Goal: Task Accomplishment & Management: Manage account settings

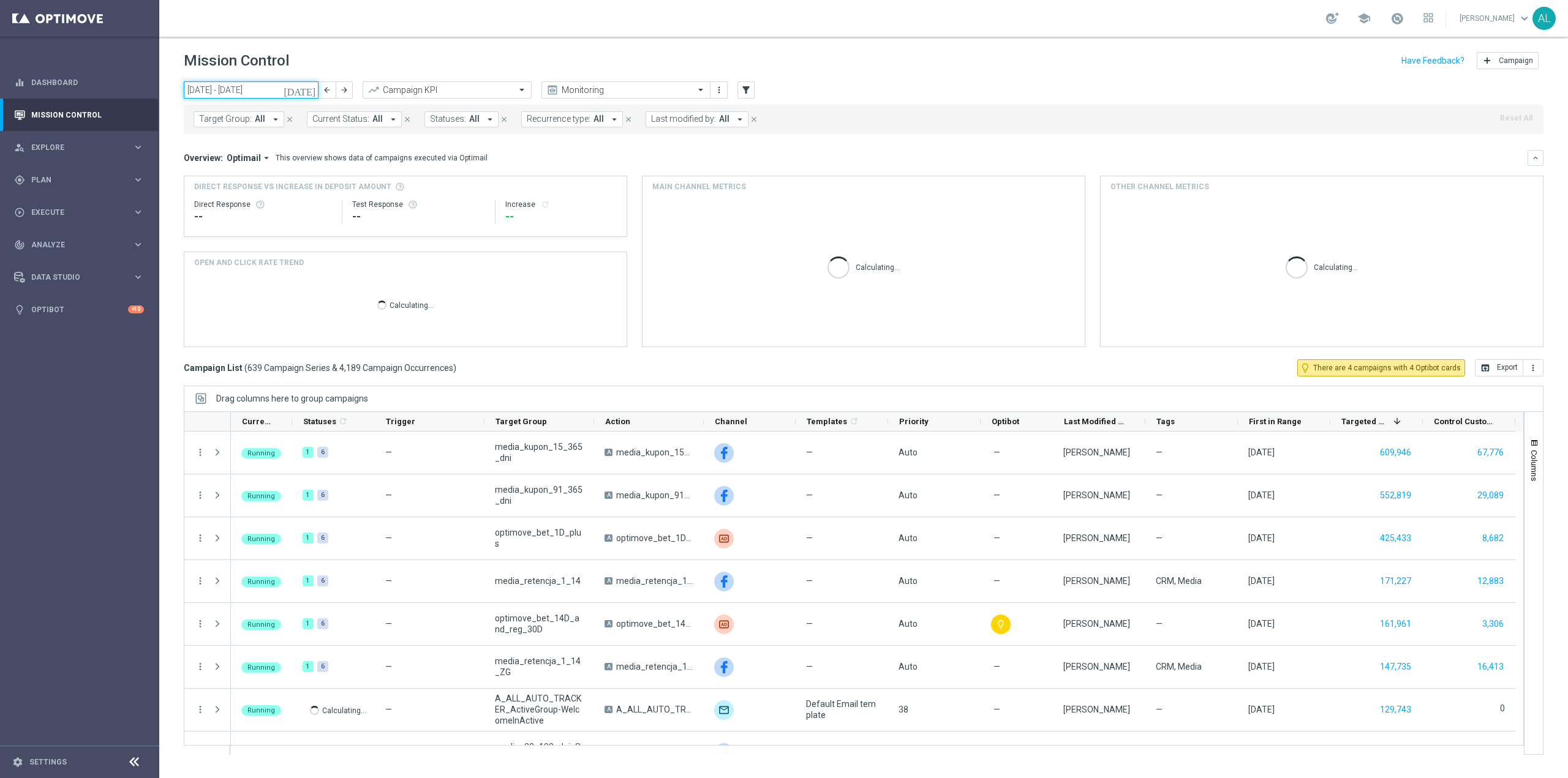
click at [223, 89] on input "[DATE] - [DATE]" at bounding box center [251, 89] width 135 height 17
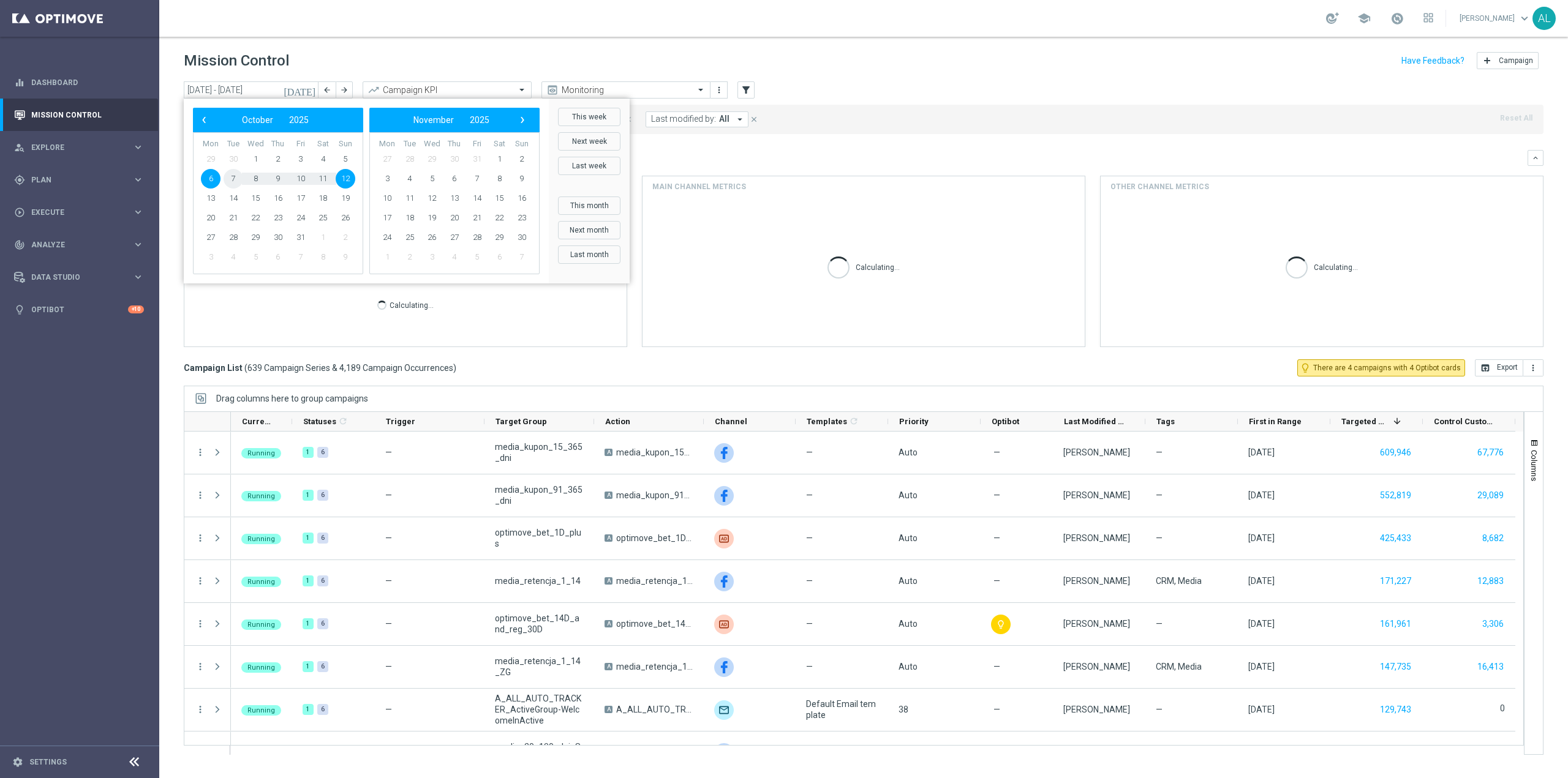
click at [236, 177] on span "7" at bounding box center [233, 179] width 19 height 19
click at [235, 177] on span "7" at bounding box center [233, 179] width 19 height 19
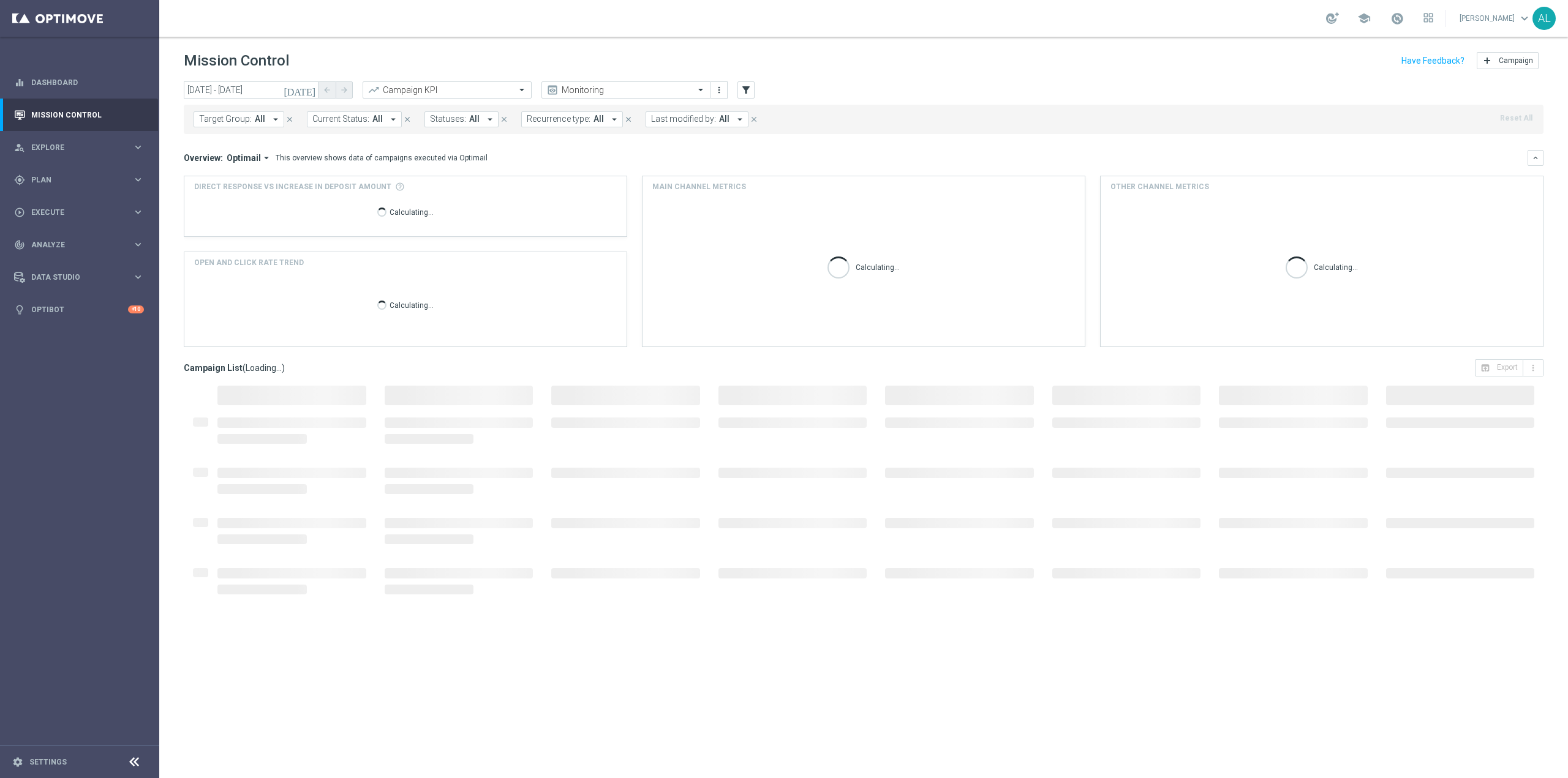
type input "[DATE] - [DATE]"
click at [238, 128] on div "Target Group: All arrow_drop_down close Current Status: All arrow_drop_down clo…" at bounding box center [864, 119] width 1360 height 29
click at [240, 121] on span "Target Group:" at bounding box center [225, 119] width 52 height 10
click at [249, 148] on input "text" at bounding box center [296, 142] width 179 height 10
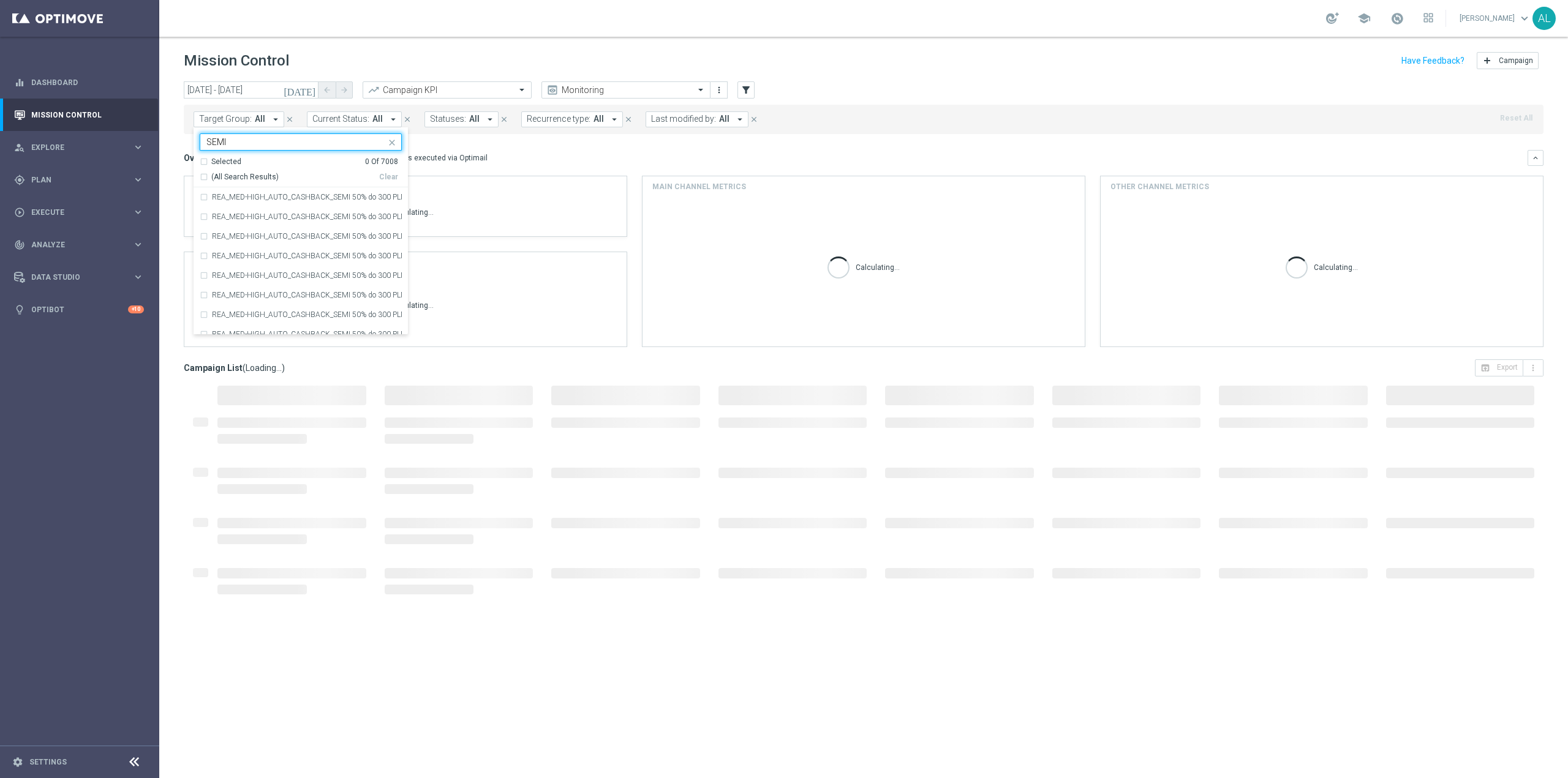
click at [207, 177] on div "(All Search Results)" at bounding box center [290, 177] width 179 height 10
type input "SEMI"
click at [475, 149] on mini-dashboard "Overview: Optimail arrow_drop_down This overview shows data of campaigns execut…" at bounding box center [864, 246] width 1360 height 225
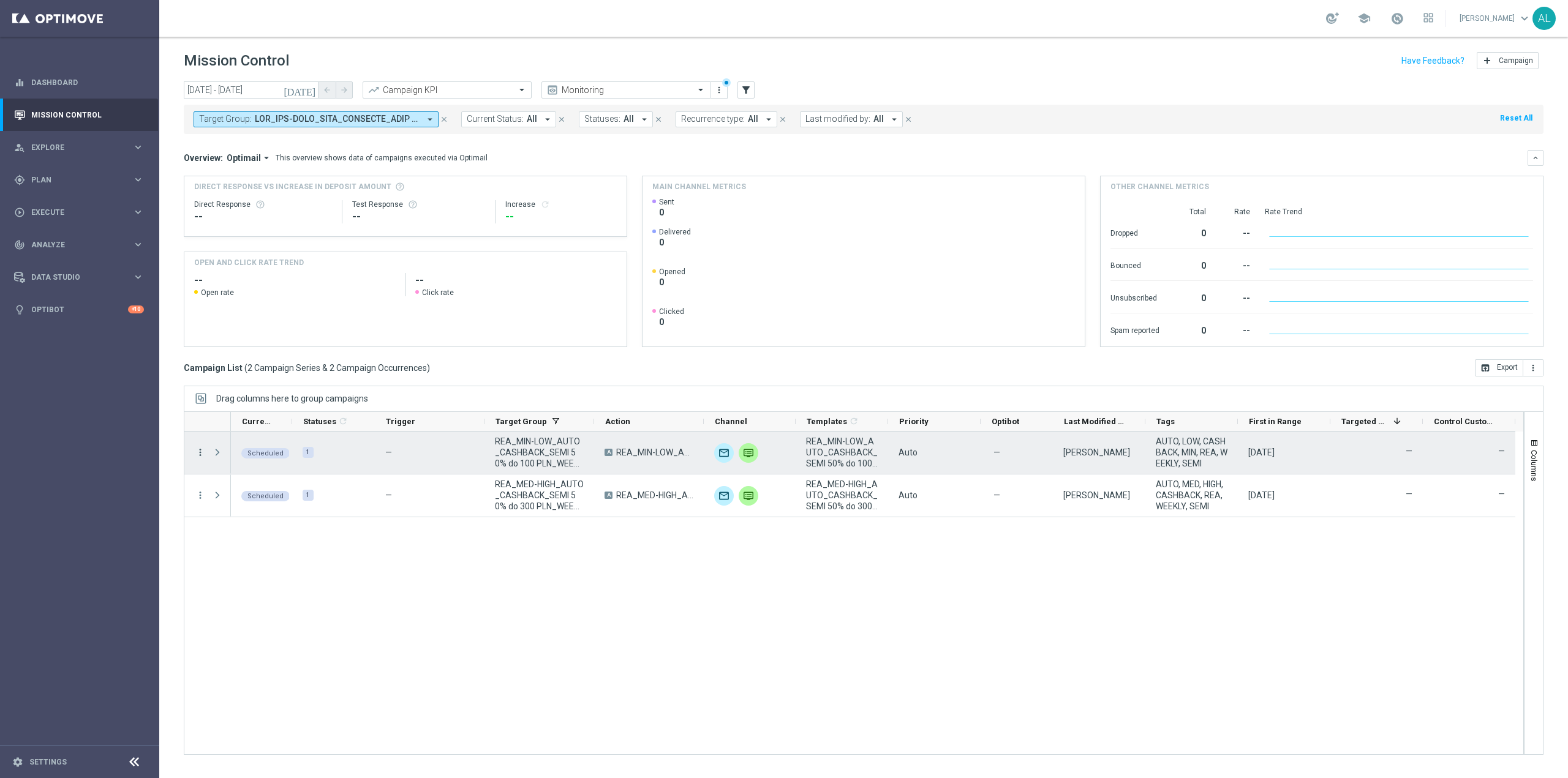
click at [199, 454] on icon "more_vert" at bounding box center [200, 452] width 11 height 11
click at [227, 564] on span "Edit" at bounding box center [231, 568] width 14 height 9
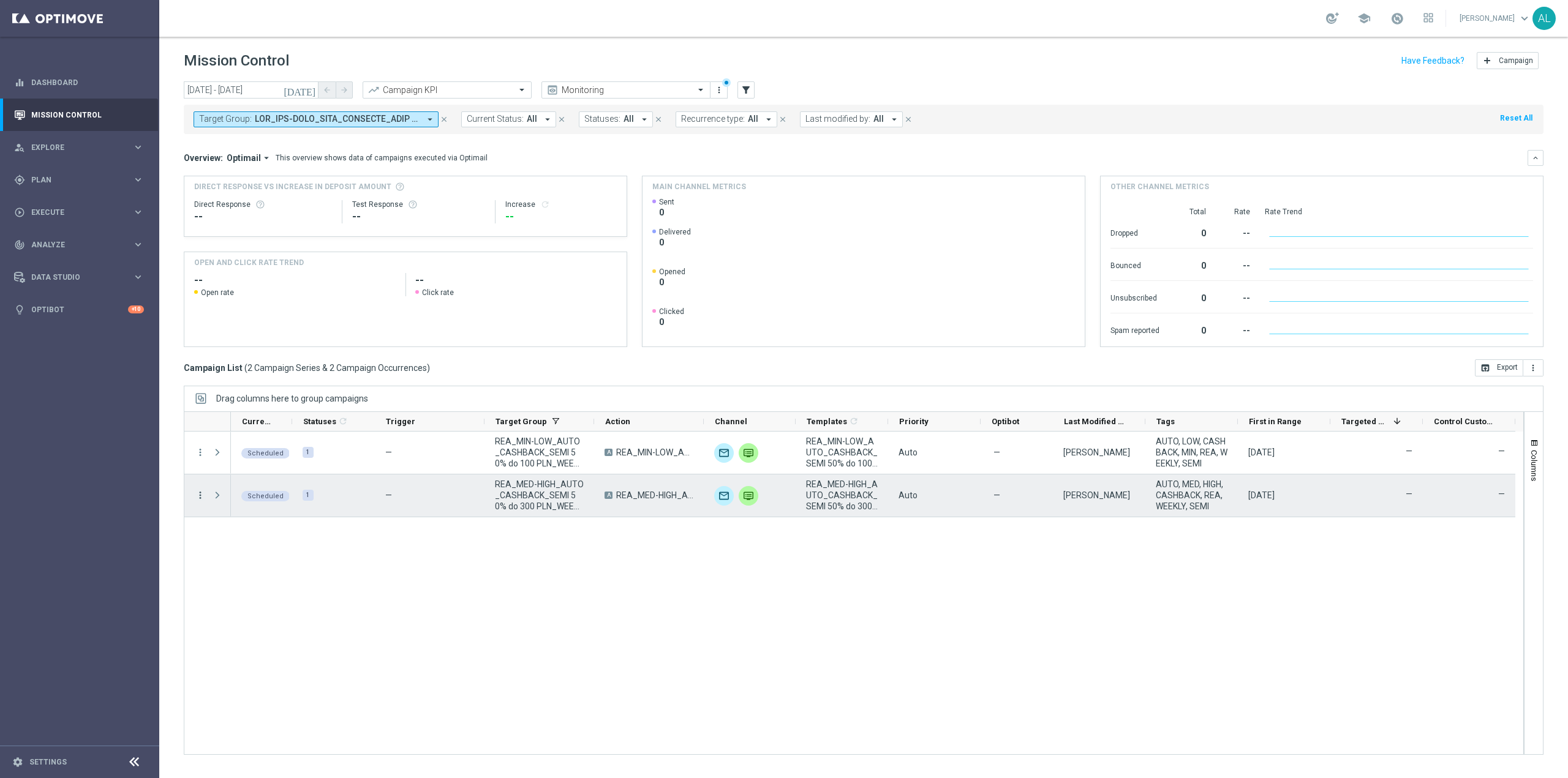
click at [195, 493] on icon "more_vert" at bounding box center [200, 495] width 11 height 11
click at [231, 608] on span "Edit" at bounding box center [231, 610] width 14 height 9
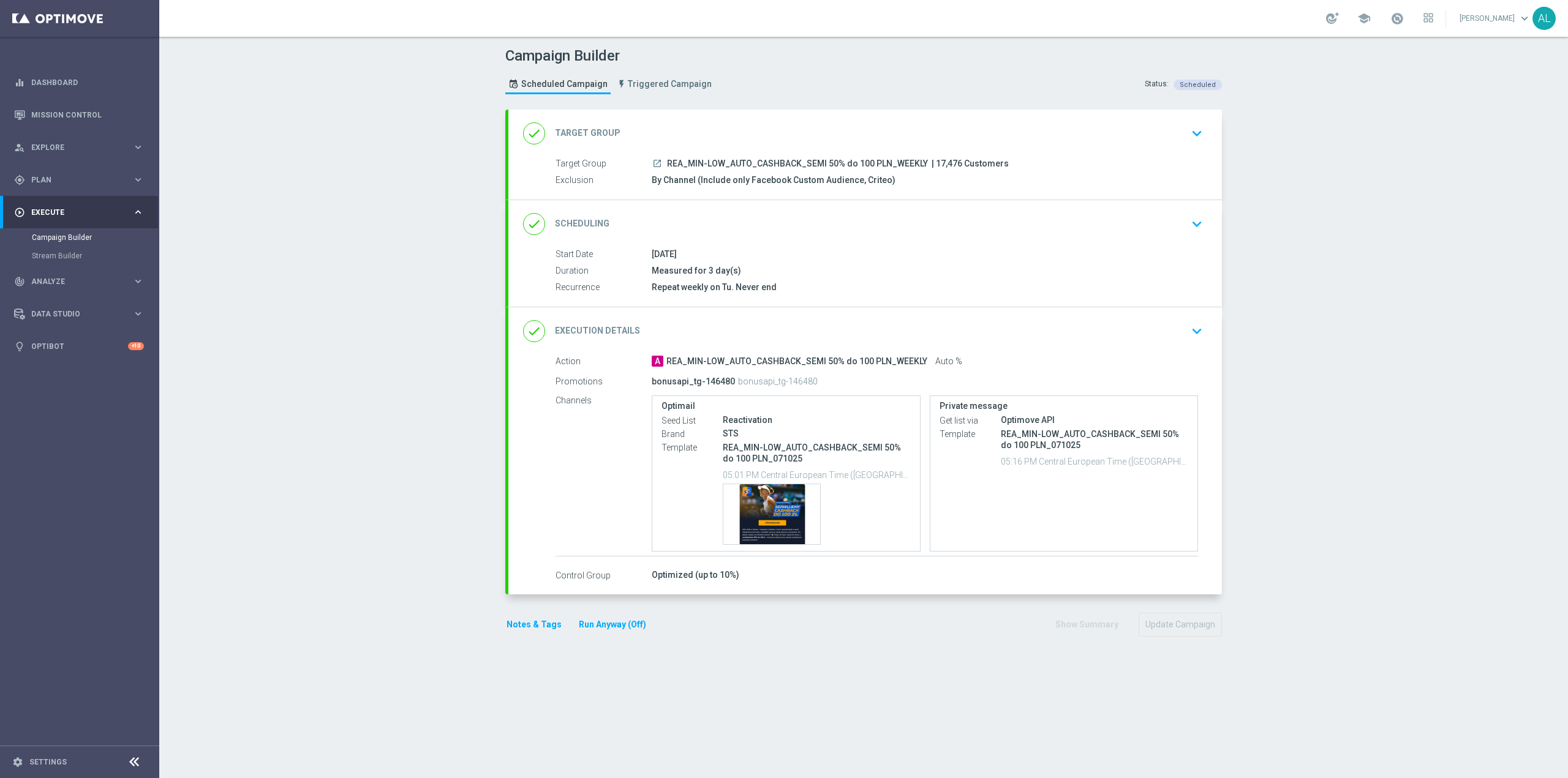
click at [1195, 339] on icon "keyboard_arrow_down" at bounding box center [1196, 331] width 19 height 19
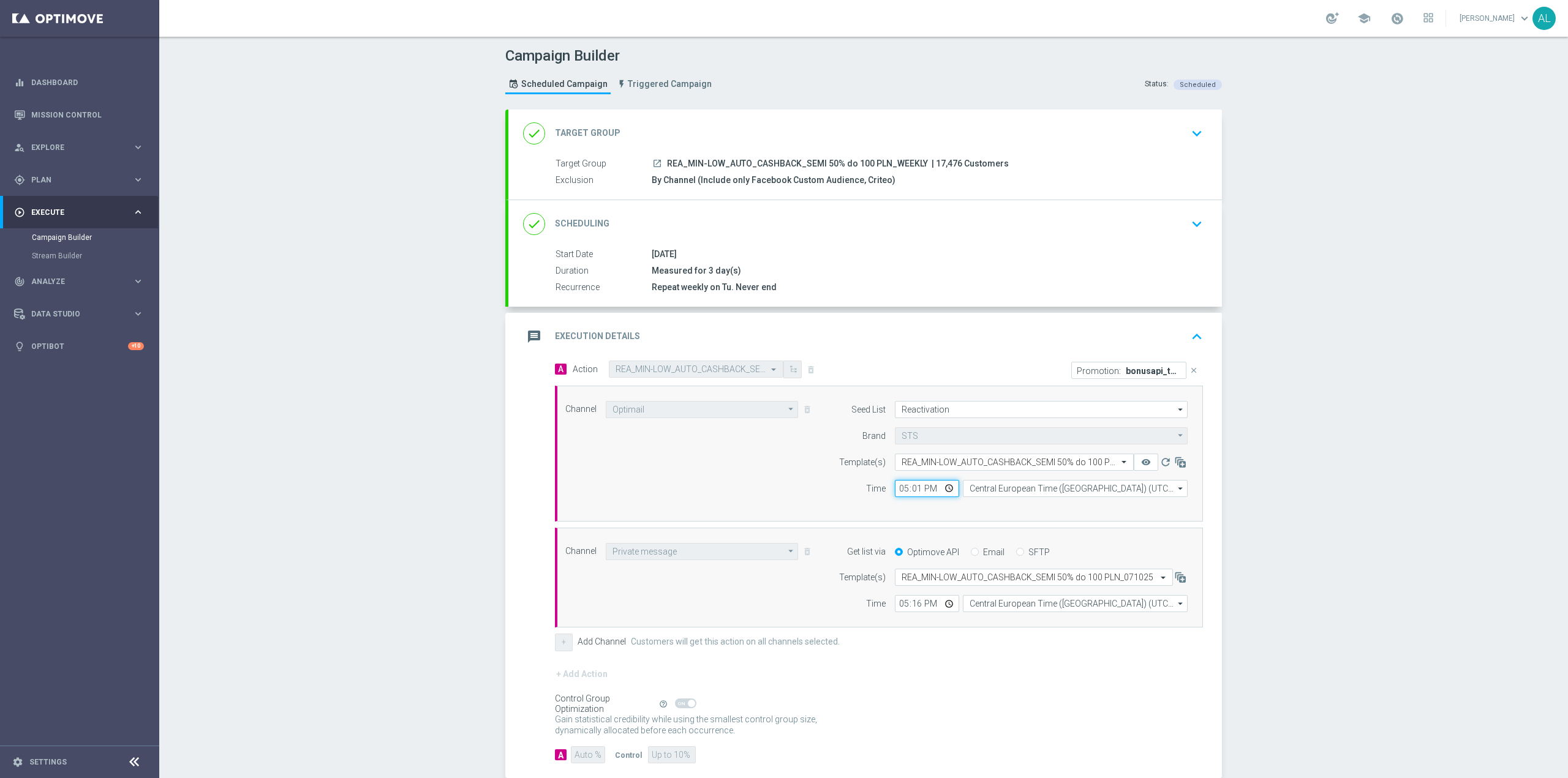
click at [899, 485] on input "17:01" at bounding box center [927, 488] width 65 height 17
type input "12:01"
click at [902, 597] on input "17:16" at bounding box center [927, 603] width 65 height 17
type input "12:11"
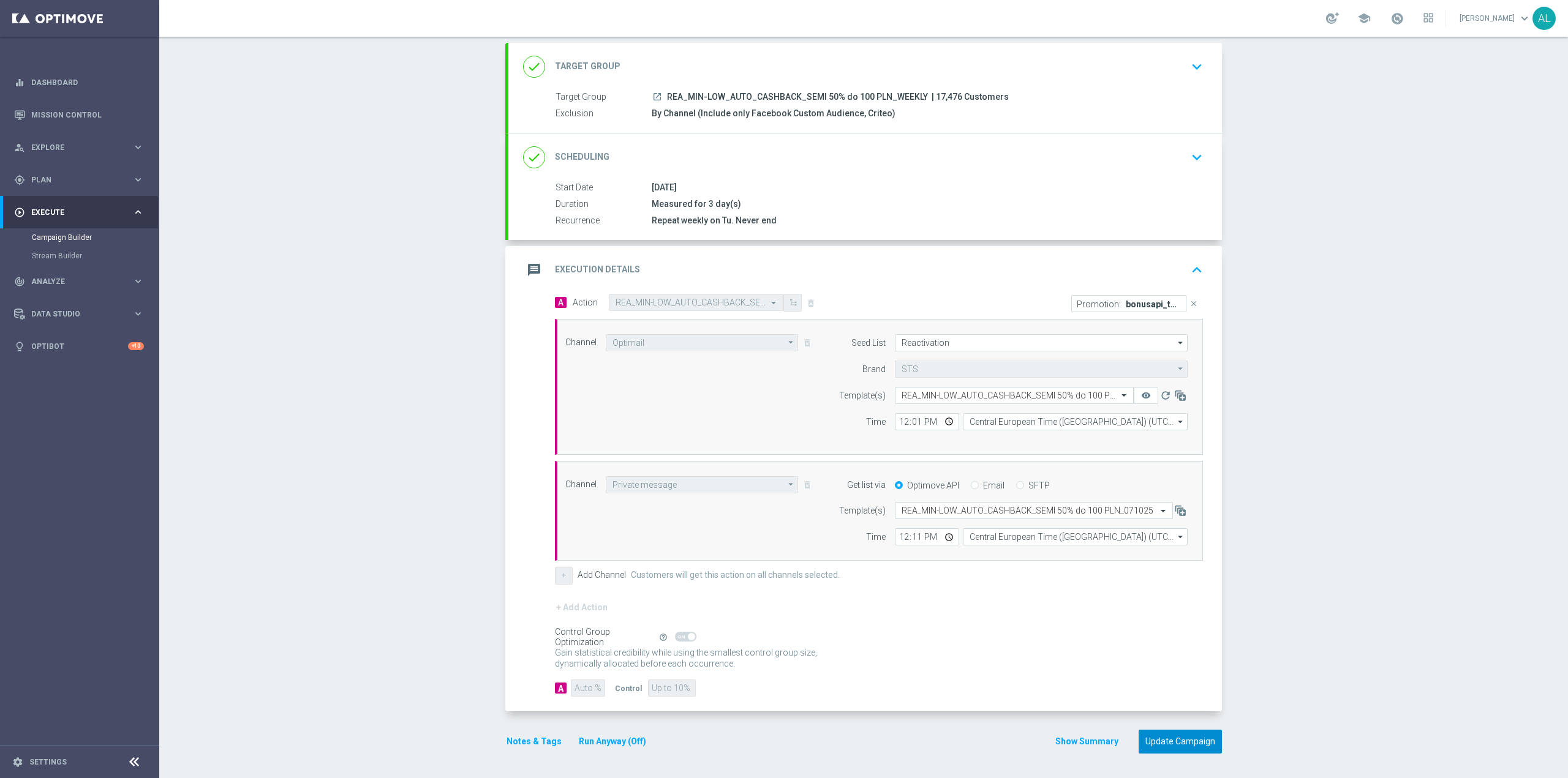
click at [1175, 737] on button "Update Campaign" at bounding box center [1179, 742] width 83 height 24
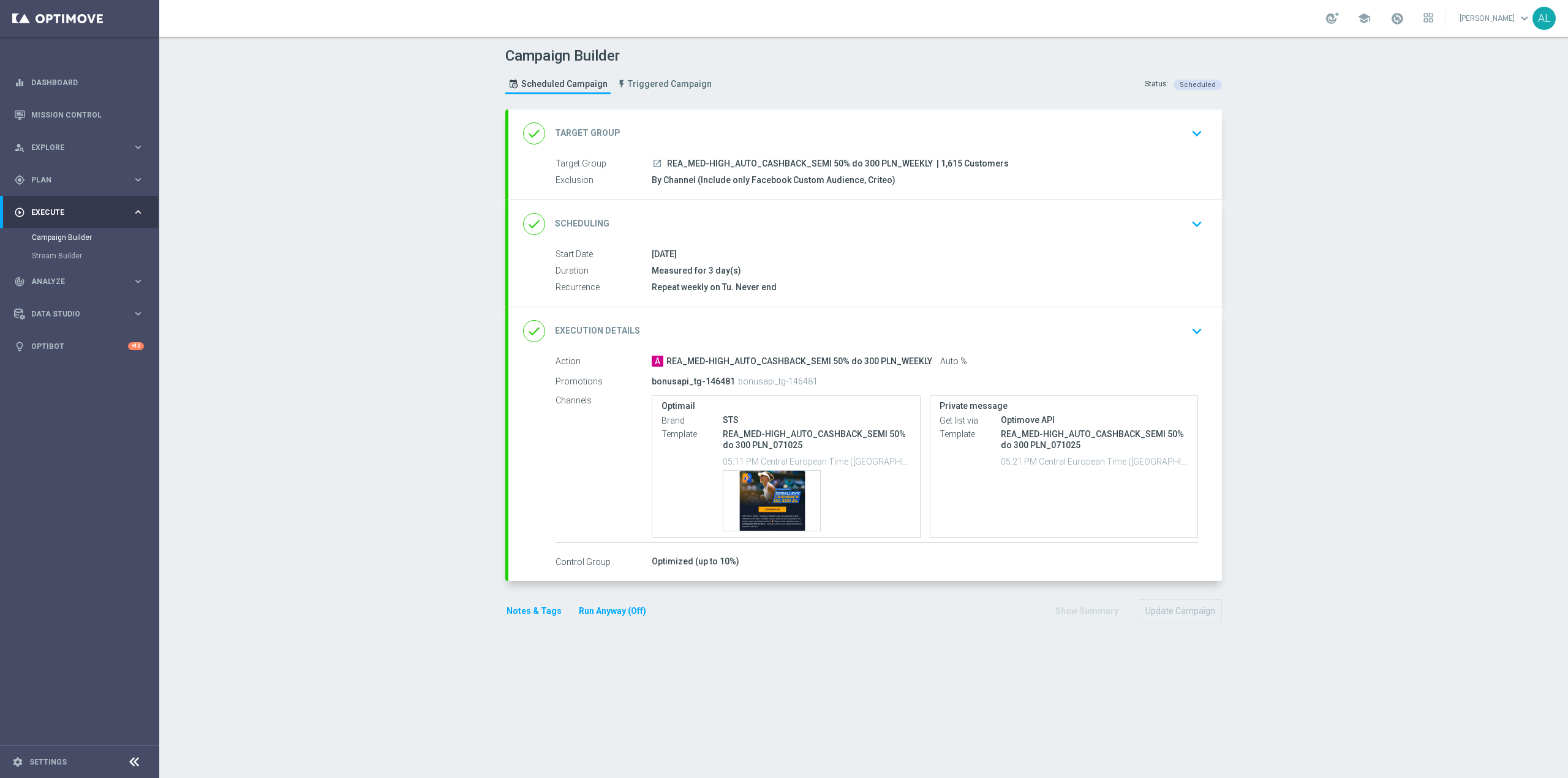
click at [1162, 326] on div "done Execution Details keyboard_arrow_down" at bounding box center [865, 331] width 684 height 23
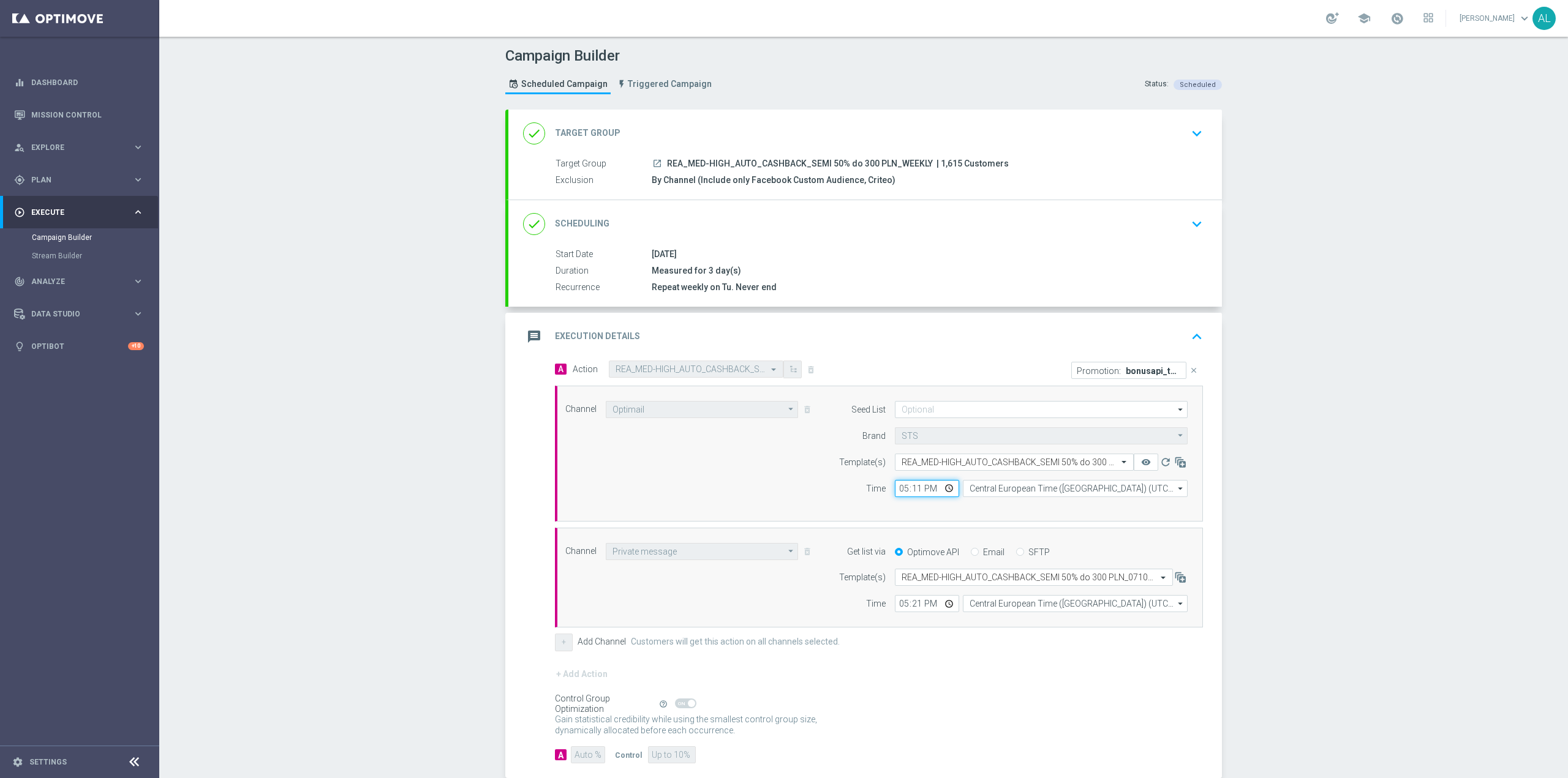
click at [900, 489] on input "17:11" at bounding box center [927, 488] width 65 height 17
type input "12:01"
drag, startPoint x: 902, startPoint y: 612, endPoint x: 898, endPoint y: 600, distance: 12.6
click at [901, 610] on input "17:21" at bounding box center [927, 603] width 65 height 17
type input "12:11"
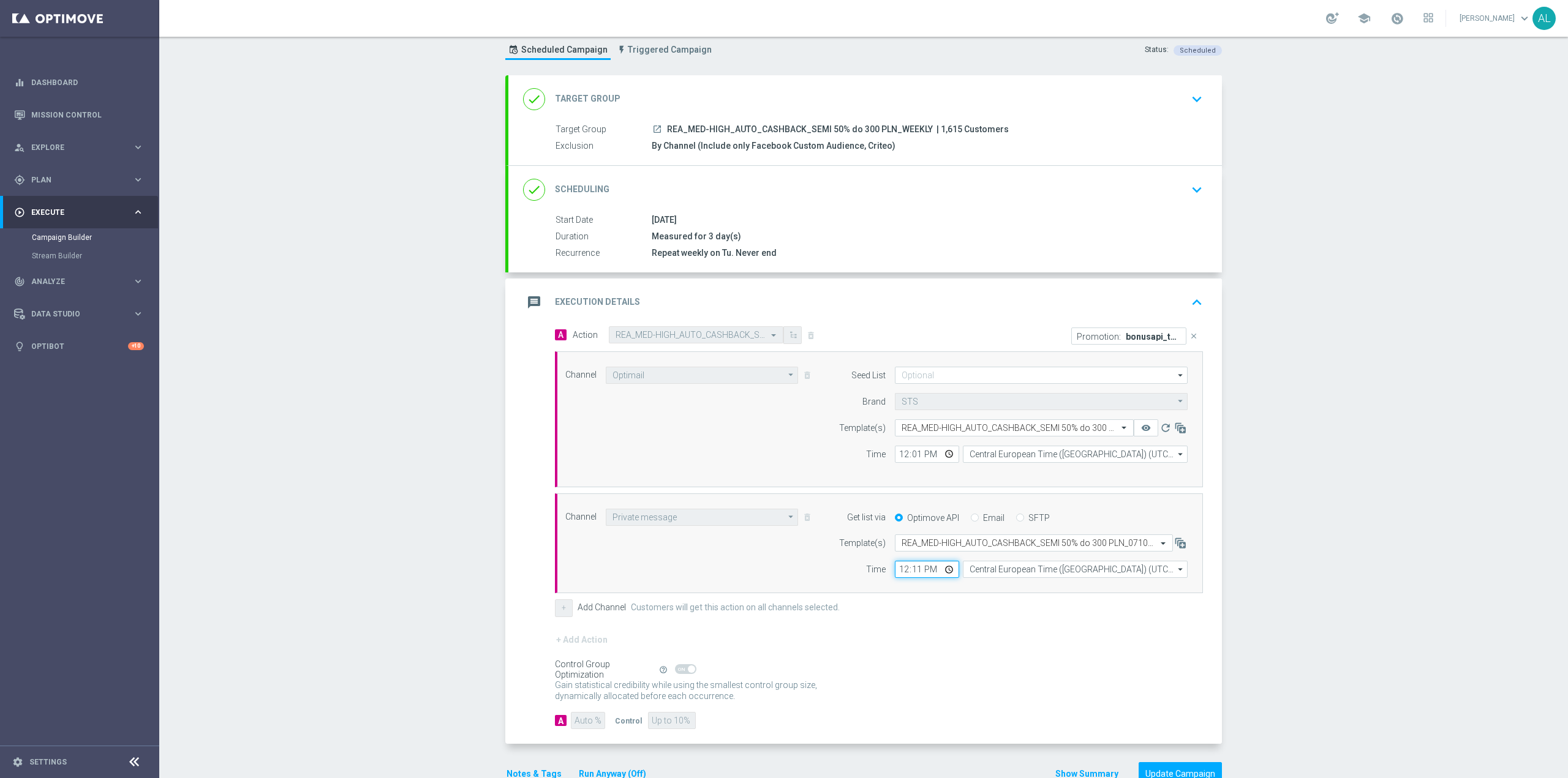
scroll to position [67, 0]
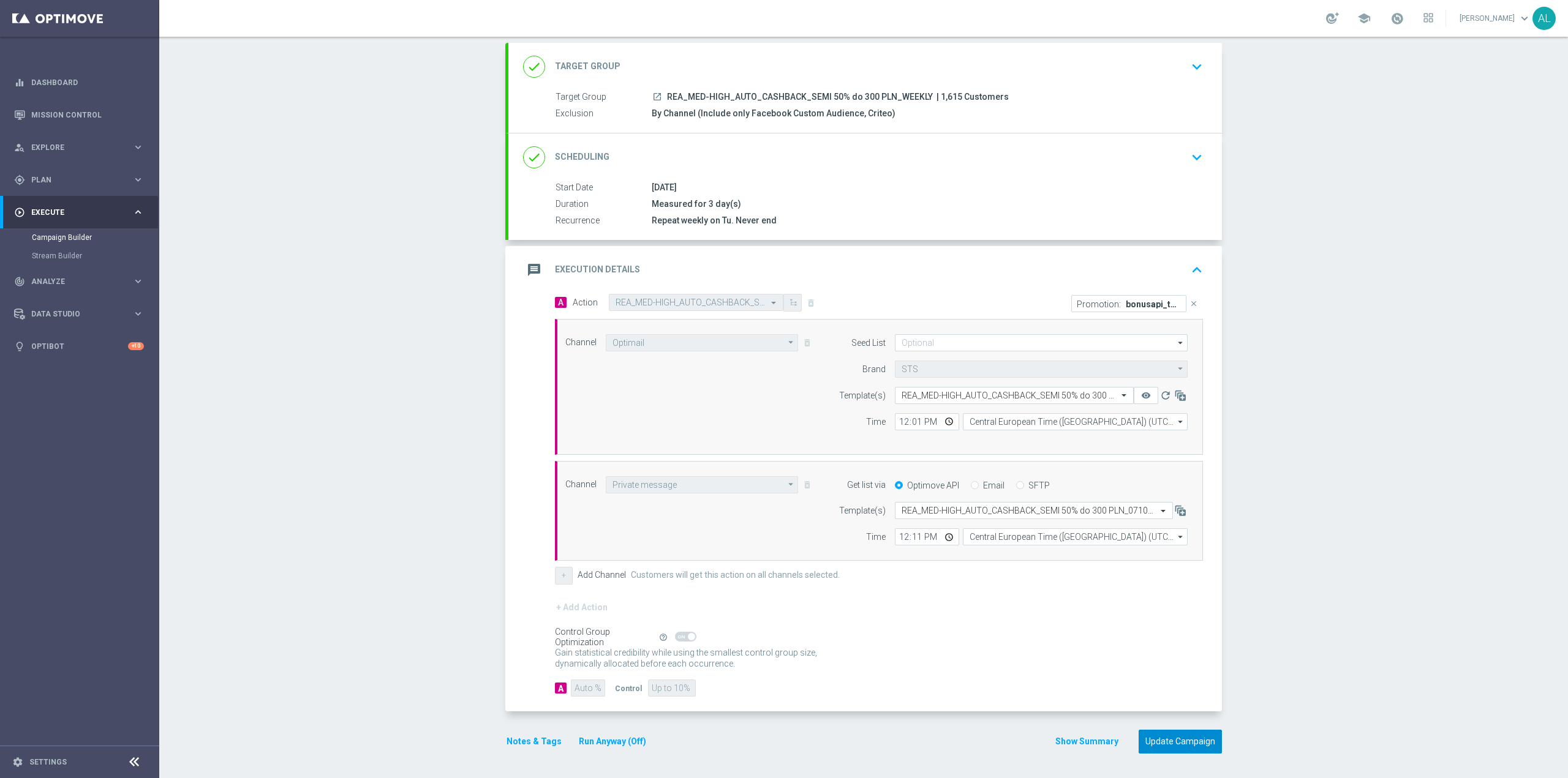
click at [1184, 738] on button "Update Campaign" at bounding box center [1179, 742] width 83 height 24
